Goal: Task Accomplishment & Management: Manage account settings

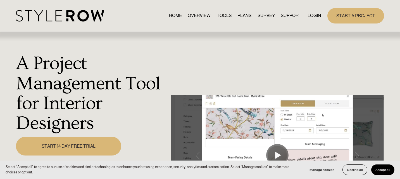
click at [314, 17] on link "LOGIN" at bounding box center [313, 16] width 13 height 8
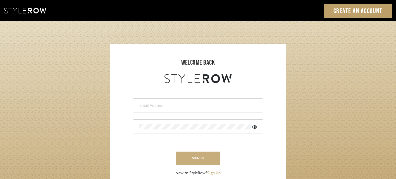
type input "[PERSON_NAME][EMAIL_ADDRESS][DOMAIN_NAME]"
click at [197, 158] on button "sign in" at bounding box center [198, 157] width 45 height 13
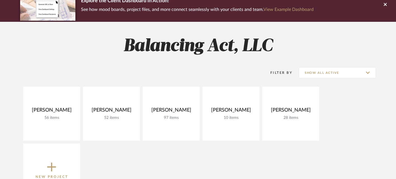
scroll to position [53, 0]
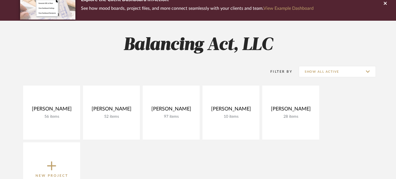
click at [52, 165] on icon at bounding box center [51, 165] width 9 height 9
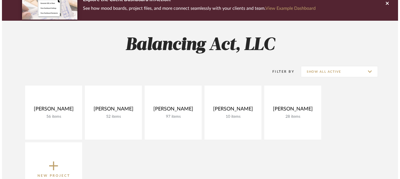
scroll to position [0, 0]
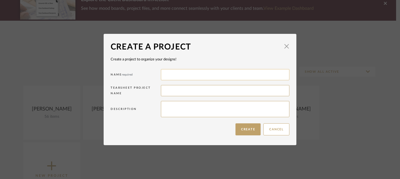
click at [191, 74] on input at bounding box center [225, 74] width 128 height 11
type input "Jill Ferguson"
click at [176, 93] on input at bounding box center [225, 90] width 128 height 11
type input "10124 Tarpon Dr, Treasure Island"
click at [246, 129] on button "Create" at bounding box center [247, 129] width 25 height 12
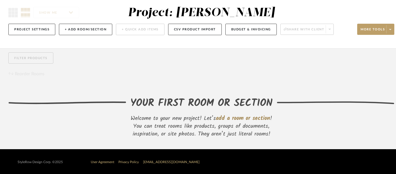
scroll to position [48, 0]
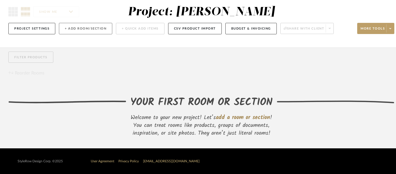
click at [80, 30] on button "+ Add Room/Section" at bounding box center [85, 28] width 53 height 11
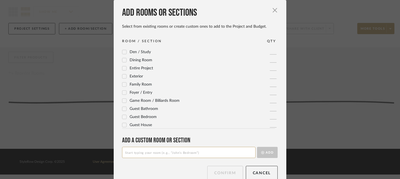
scroll to position [28, 0]
click at [123, 71] on icon at bounding box center [124, 71] width 4 height 4
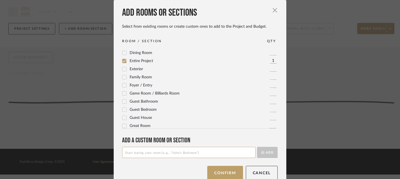
scroll to position [0, 0]
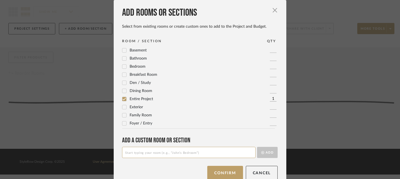
click at [123, 99] on icon at bounding box center [125, 99] width 4 height 3
click at [185, 154] on input at bounding box center [188, 152] width 133 height 11
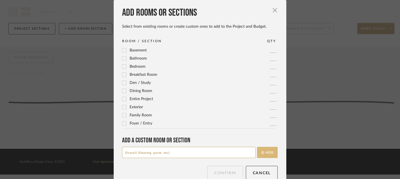
type input "Overall (flooring, paint, etc)"
click at [264, 152] on button "Add" at bounding box center [267, 152] width 21 height 11
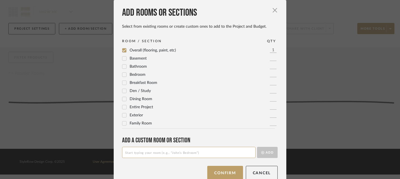
scroll to position [10, 0]
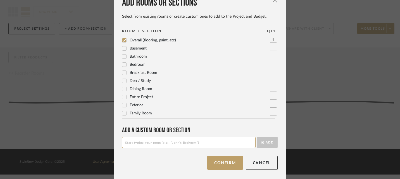
click at [173, 41] on span "Overall (flooring, paint, etc)" at bounding box center [153, 40] width 46 height 4
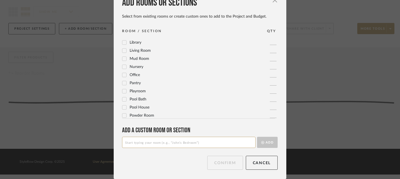
scroll to position [194, 0]
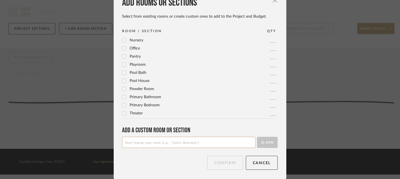
click at [122, 97] on icon at bounding box center [124, 97] width 4 height 4
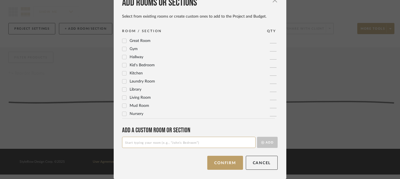
scroll to position [120, 0]
click at [123, 73] on icon at bounding box center [124, 75] width 4 height 4
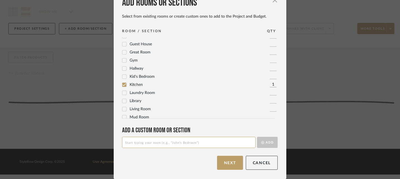
scroll to position [105, 0]
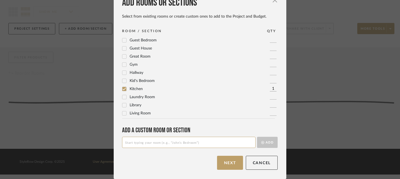
click at [122, 98] on icon at bounding box center [124, 97] width 4 height 4
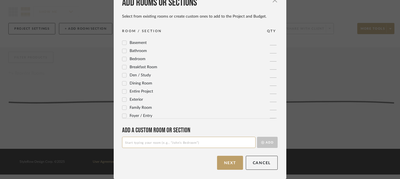
scroll to position [0, 0]
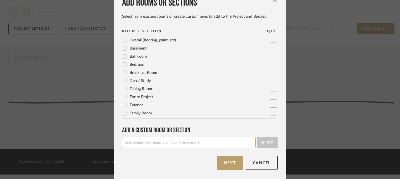
click at [124, 40] on icon at bounding box center [124, 40] width 4 height 4
click at [228, 165] on button "Next" at bounding box center [230, 163] width 26 height 14
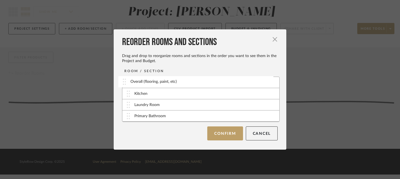
drag, startPoint x: 127, startPoint y: 106, endPoint x: 125, endPoint y: 83, distance: 23.3
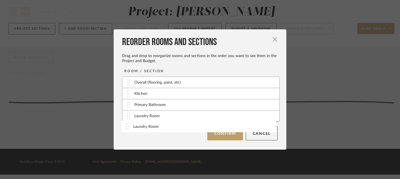
drag, startPoint x: 125, startPoint y: 103, endPoint x: 125, endPoint y: 120, distance: 16.8
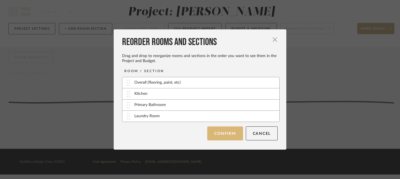
click at [224, 137] on button "Confirm" at bounding box center [224, 133] width 35 height 14
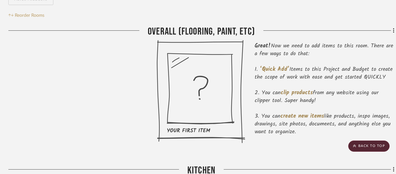
scroll to position [105, 0]
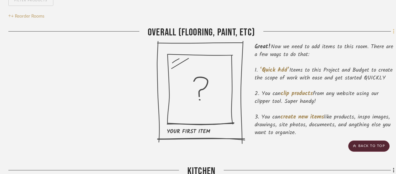
click at [393, 33] on icon at bounding box center [394, 31] width 2 height 6
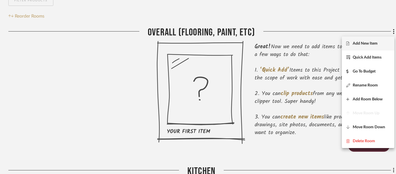
click at [361, 44] on span "Add New Item" at bounding box center [365, 43] width 25 height 5
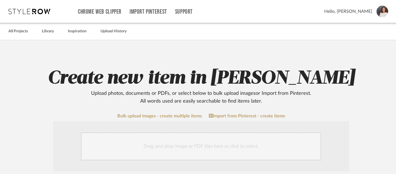
click at [197, 147] on div "Drag and drop image or PDF files here or click to select." at bounding box center [201, 147] width 240 height 28
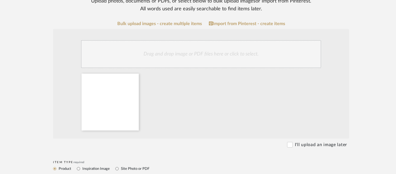
scroll to position [93, 0]
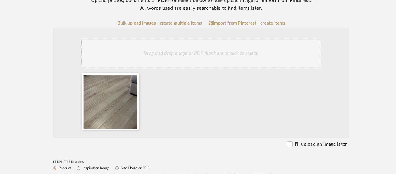
click at [209, 54] on div "Drag and drop image or PDF files here or click to select." at bounding box center [201, 54] width 240 height 28
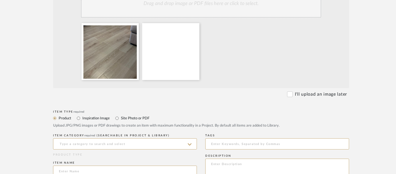
scroll to position [143, 0]
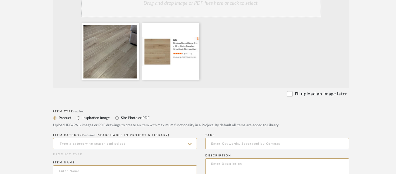
click at [137, 147] on input at bounding box center [125, 143] width 144 height 11
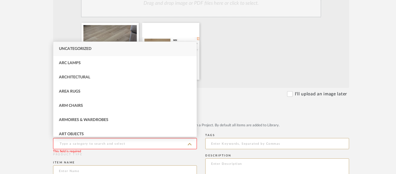
click at [245, 68] on div at bounding box center [202, 52] width 246 height 59
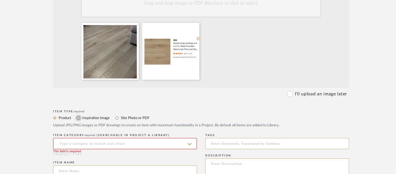
click at [79, 118] on input "Inspiration Image" at bounding box center [78, 118] width 7 height 7
radio input "true"
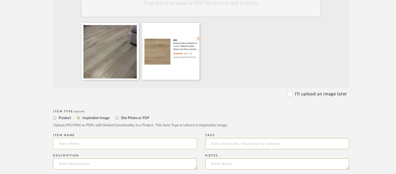
click at [87, 147] on input at bounding box center [125, 143] width 144 height 11
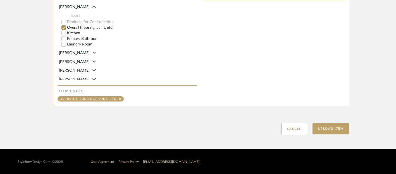
scroll to position [343, 0]
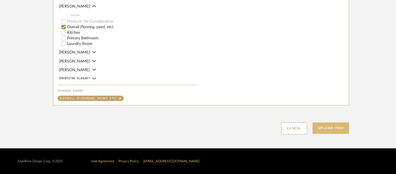
type input "Flooring Options (from client)"
click at [328, 128] on button "Upload Item" at bounding box center [330, 128] width 37 height 11
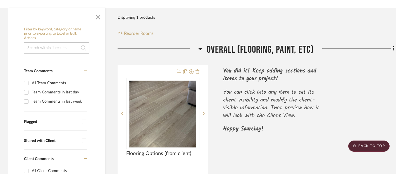
scroll to position [86, 0]
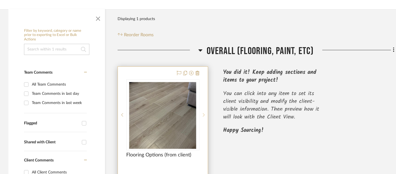
click at [203, 115] on icon at bounding box center [204, 115] width 2 height 4
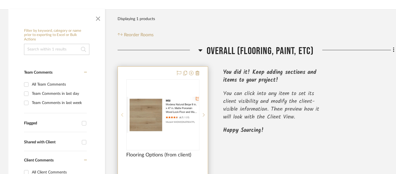
click at [123, 114] on sr-prev-btn at bounding box center [122, 115] width 8 height 4
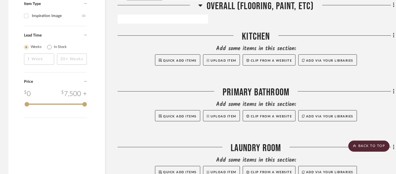
scroll to position [374, 0]
